Goal: Check status: Check status

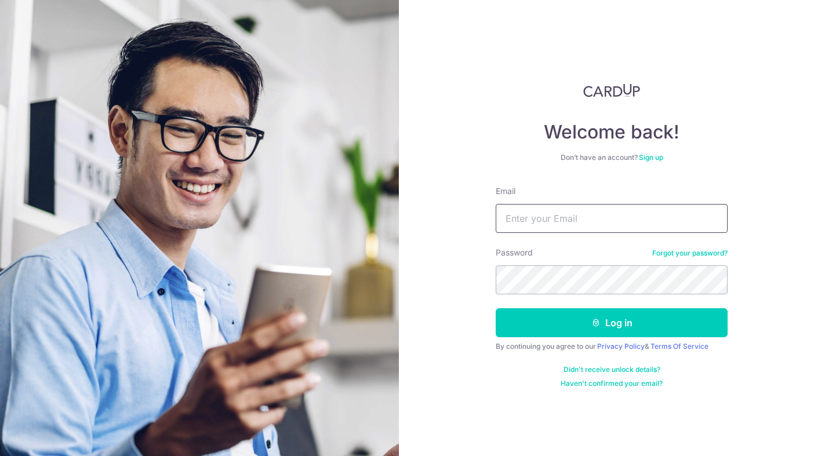
type input "[EMAIL_ADDRESS][DOMAIN_NAME]"
click at [612, 323] on button "Log in" at bounding box center [612, 323] width 232 height 29
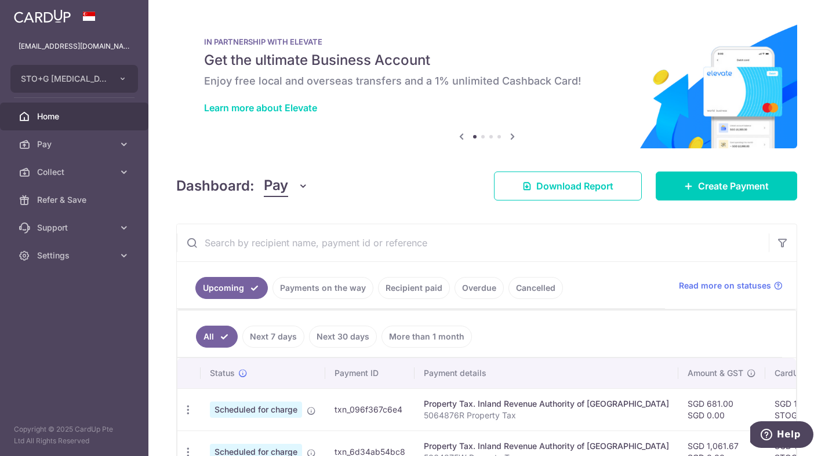
click at [421, 289] on link "Recipient paid" at bounding box center [414, 288] width 72 height 22
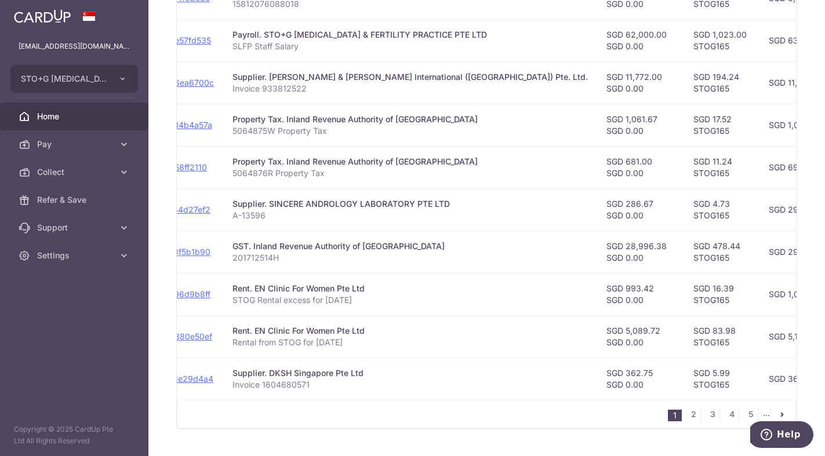
scroll to position [0, 161]
click at [690, 416] on link "2" at bounding box center [694, 415] width 14 height 14
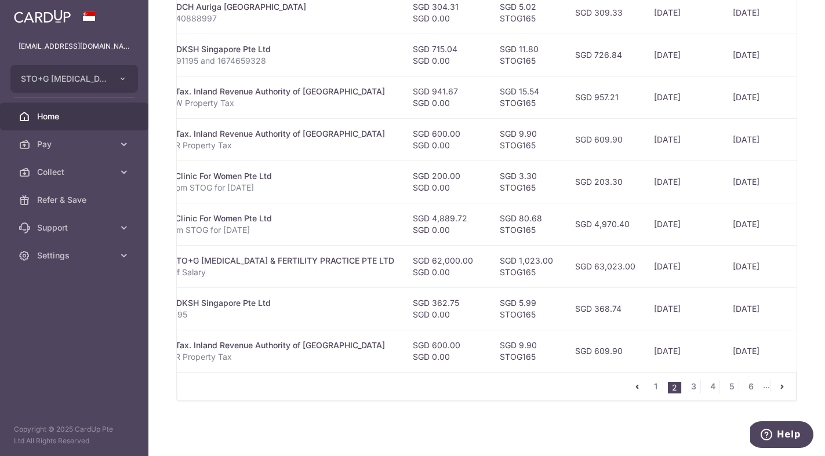
scroll to position [0, 253]
click at [655, 385] on link "1" at bounding box center [656, 387] width 14 height 14
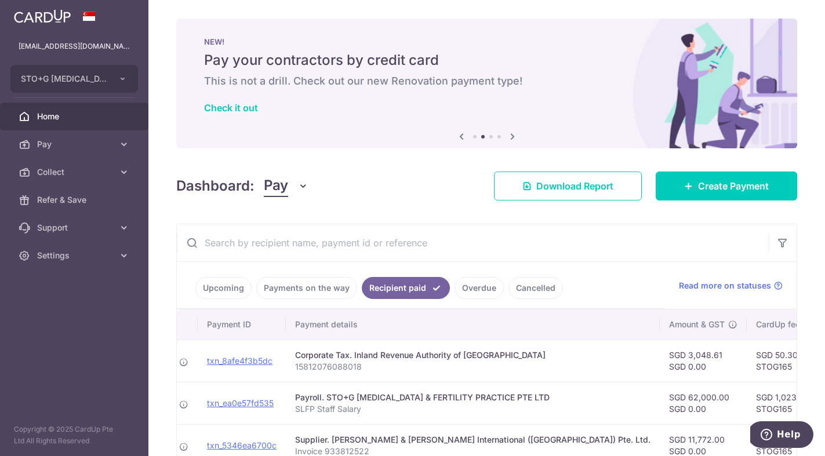
scroll to position [0, 0]
click at [396, 241] on input "text" at bounding box center [473, 242] width 592 height 37
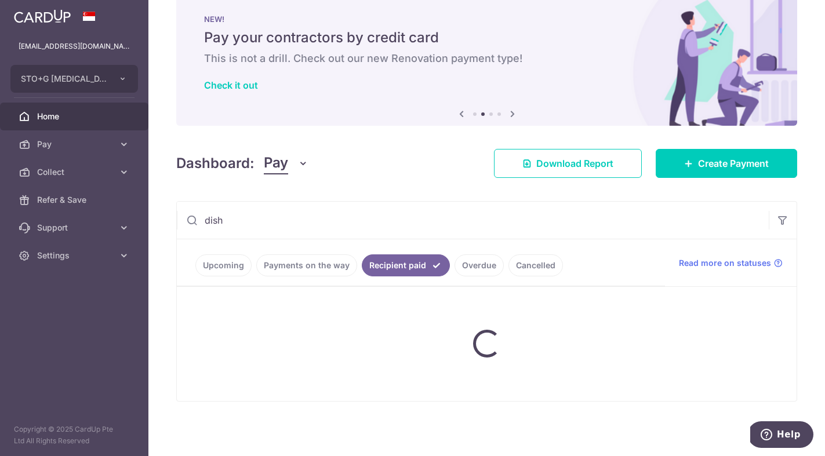
scroll to position [23, 0]
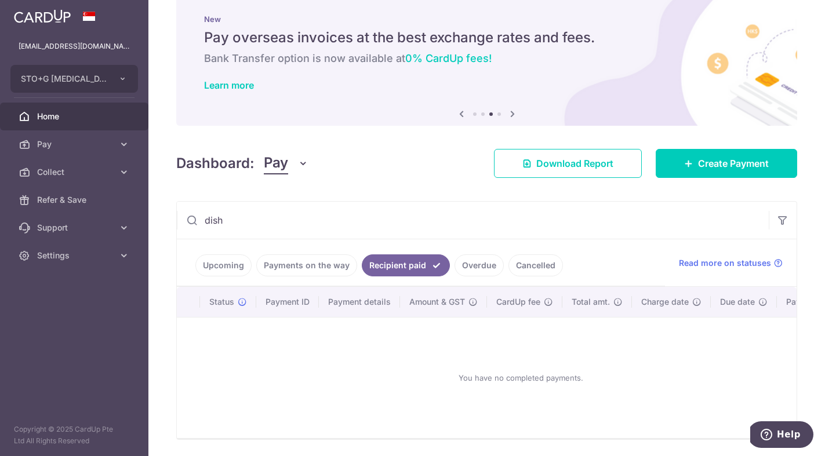
drag, startPoint x: 191, startPoint y: 222, endPoint x: 162, endPoint y: 219, distance: 29.7
click at [162, 219] on div "× Pause Schedule Pause all future payments in this series Pause just this one p…" at bounding box center [486, 228] width 677 height 456
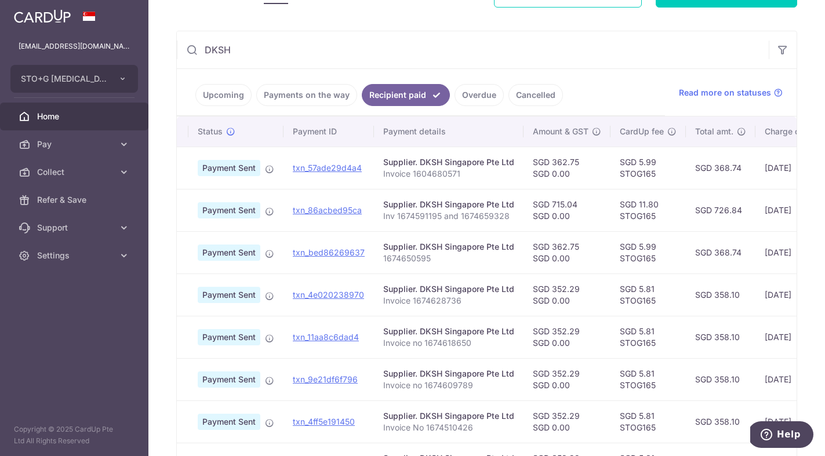
scroll to position [0, 0]
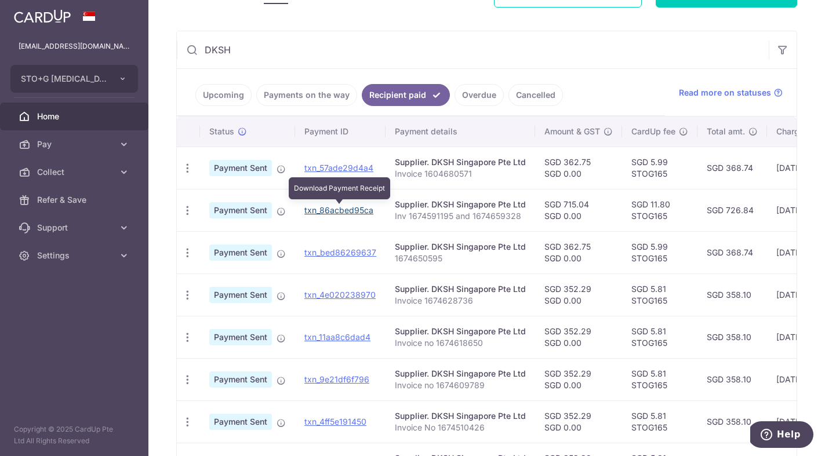
type input "DKSH"
click at [335, 209] on link "txn_86acbed95ca" at bounding box center [339, 210] width 69 height 10
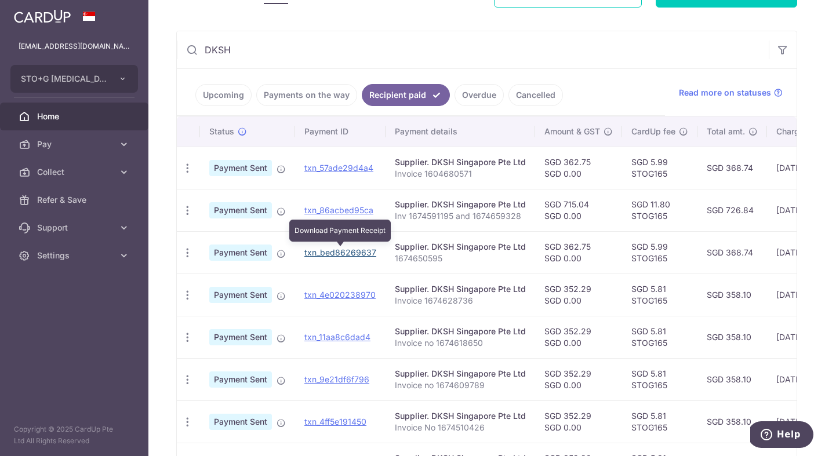
click at [345, 249] on link "txn_bed86269637" at bounding box center [341, 253] width 72 height 10
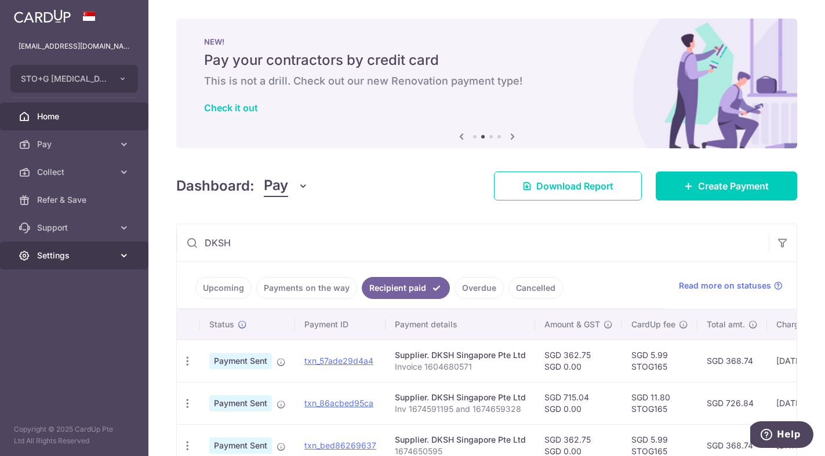
click at [88, 260] on span "Settings" at bounding box center [75, 256] width 77 height 12
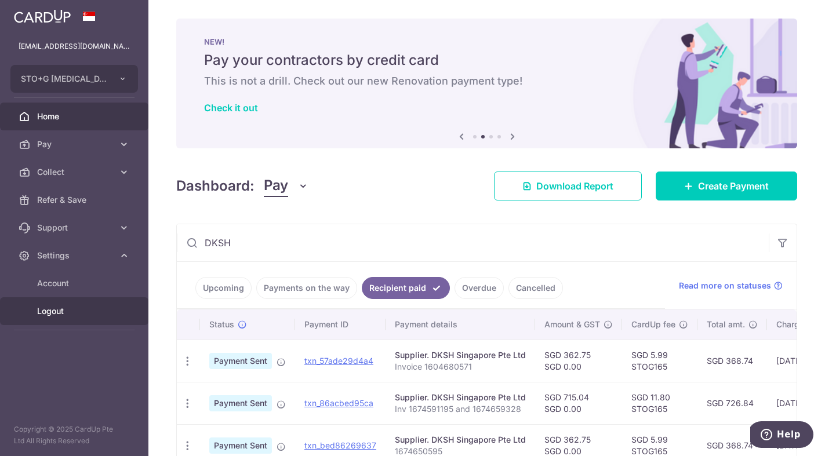
click at [58, 314] on span "Logout" at bounding box center [75, 312] width 77 height 12
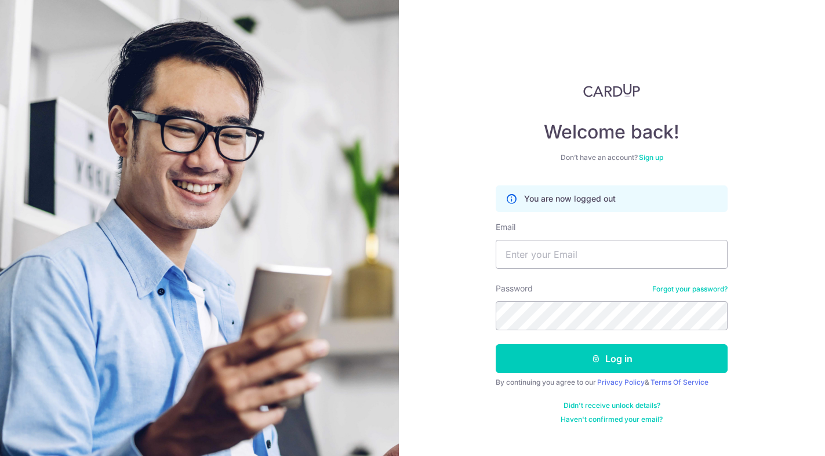
click at [447, 335] on div "Welcome back! Don’t have an account? Sign up You are now logged out Email Passw…" at bounding box center [612, 228] width 427 height 456
